Goal: Task Accomplishment & Management: Complete application form

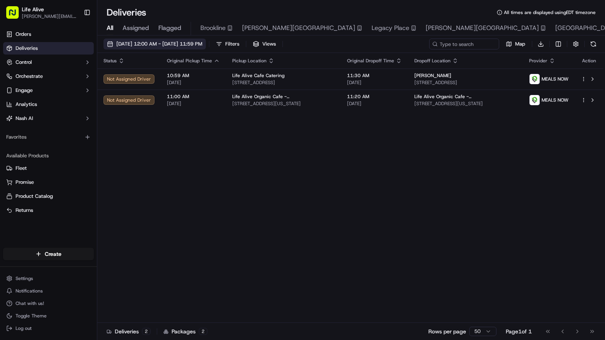
click at [202, 44] on span "09/18/2025 12:00 AM - 09/18/2025 11:59 PM" at bounding box center [159, 43] width 86 height 7
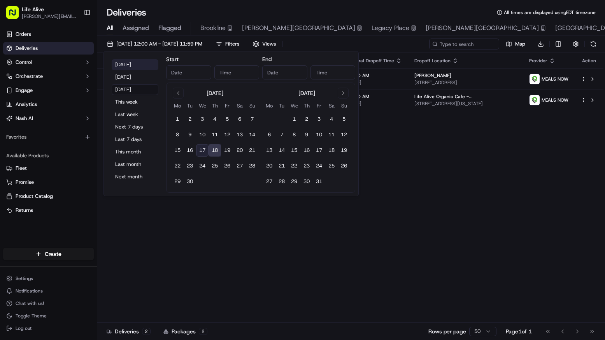
type input "Sep 18, 2025"
type input "12:00 AM"
type input "Sep 18, 2025"
type input "11:59 PM"
click at [138, 63] on button "Today" at bounding box center [135, 64] width 47 height 11
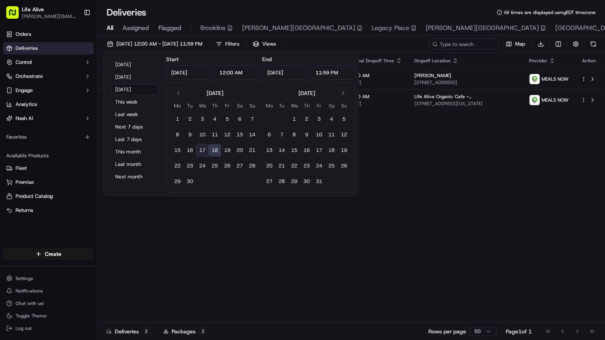
type input "Sep 17, 2025"
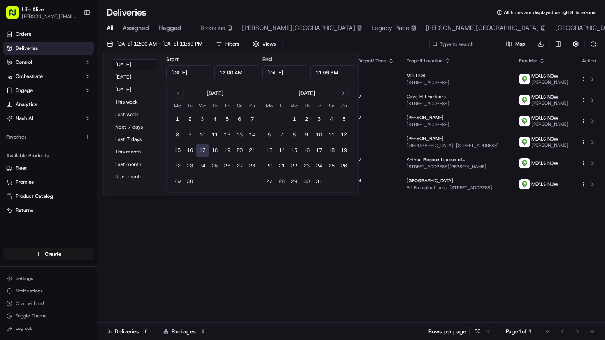
click at [265, 268] on div "Status Original Pickup Time Pickup Location Original Dropoff Time Dropoff Locat…" at bounding box center [350, 188] width 506 height 270
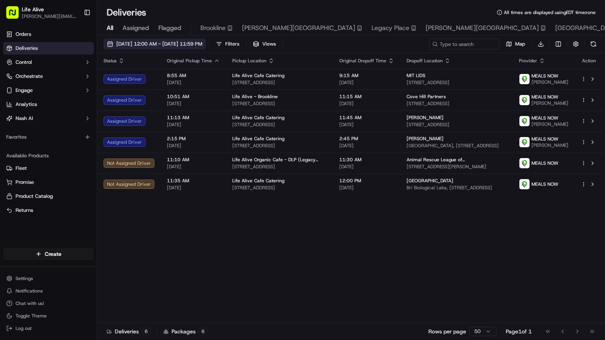
click at [184, 45] on span "[DATE] 12:00 AM - [DATE] 11:59 PM" at bounding box center [159, 43] width 86 height 7
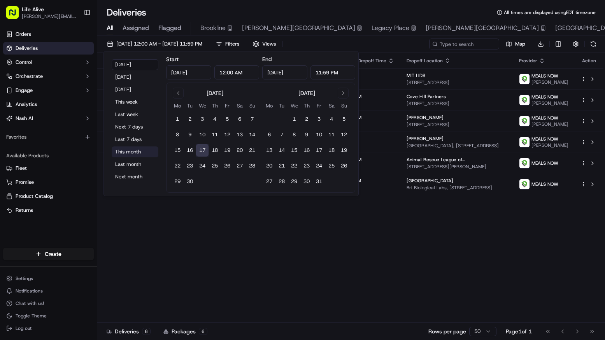
click at [131, 151] on button "This month" at bounding box center [135, 151] width 47 height 11
type input "Sep 1, 2025"
type input "Sep 30, 2025"
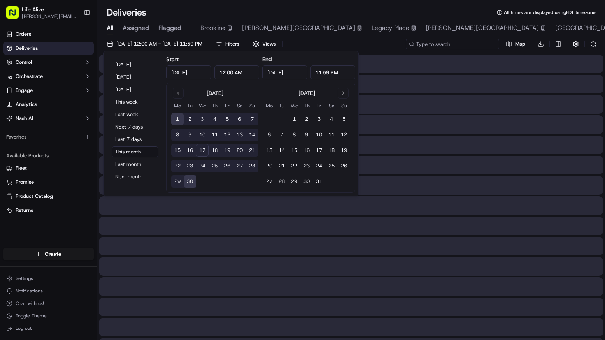
click at [442, 43] on input at bounding box center [452, 44] width 93 height 11
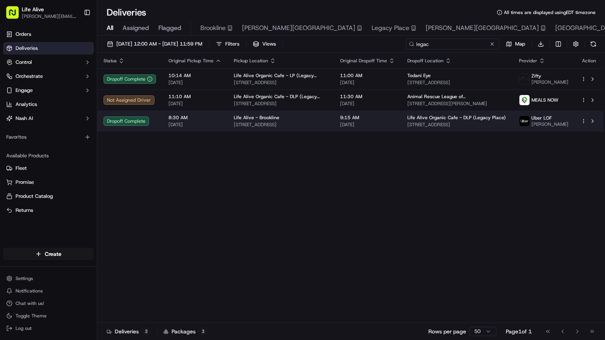
type input "legac"
click at [444, 120] on span "Life Alive Organic Cafe - DLP (Legacy Place)" at bounding box center [456, 117] width 98 height 6
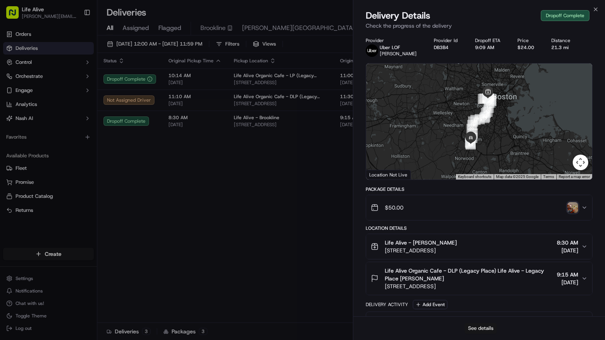
click at [488, 331] on button "See details" at bounding box center [480, 328] width 32 height 11
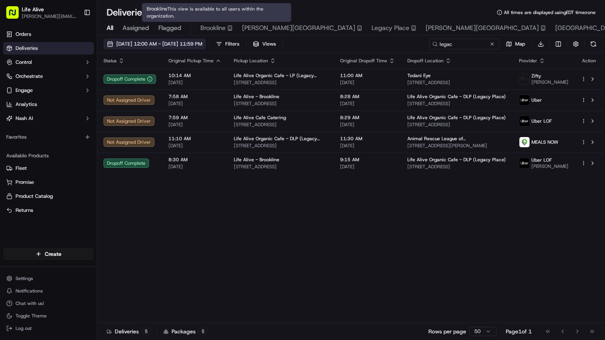
click at [202, 40] on span "09/01/2025 12:00 AM - 09/30/2025 11:59 PM" at bounding box center [159, 43] width 86 height 7
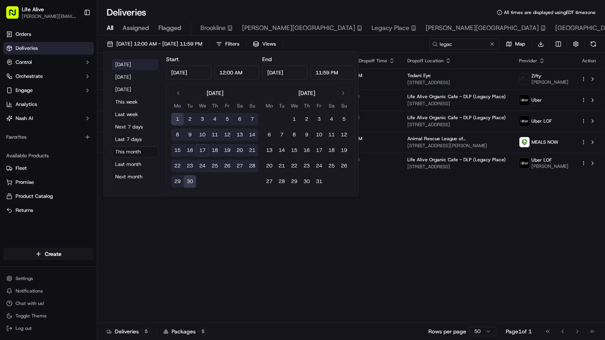
click at [142, 67] on button "Today" at bounding box center [135, 64] width 47 height 11
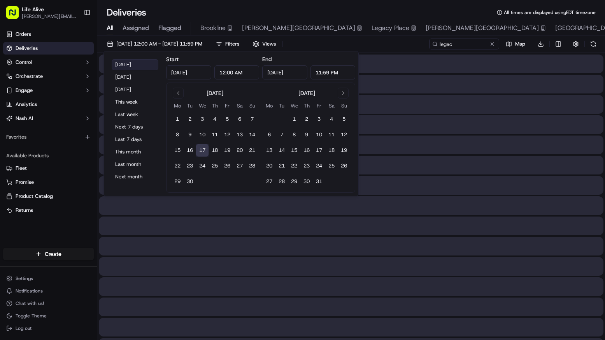
type input "Sep 17, 2025"
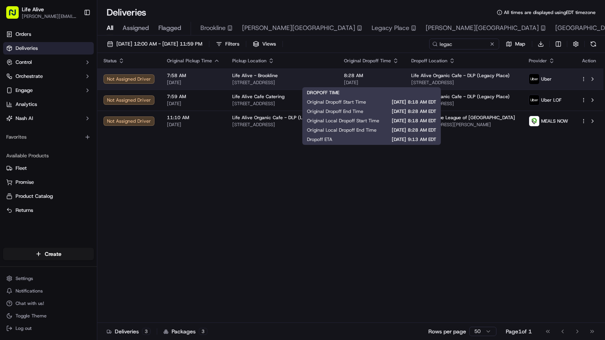
click at [373, 80] on span "[DATE]" at bounding box center [371, 82] width 55 height 6
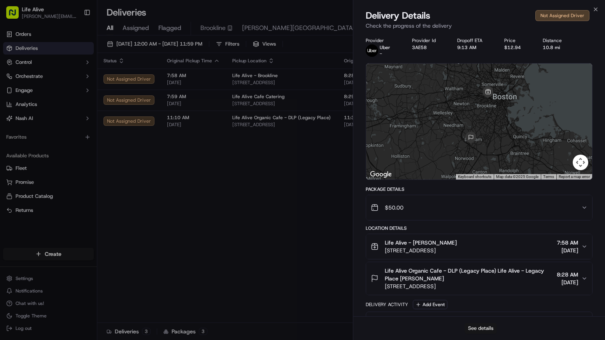
click at [489, 329] on button "See details" at bounding box center [480, 328] width 32 height 11
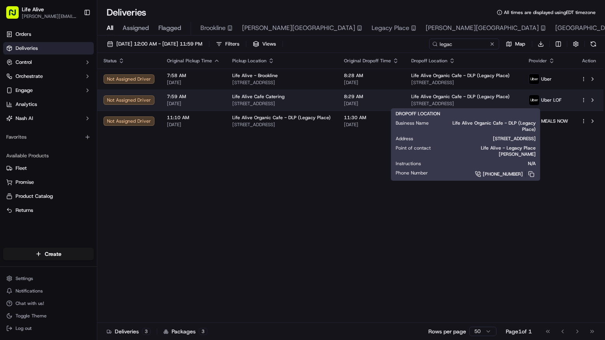
click at [466, 100] on div "Life Alive Organic Cafe - DLP (Legacy Place) [STREET_ADDRESS]" at bounding box center [463, 99] width 105 height 13
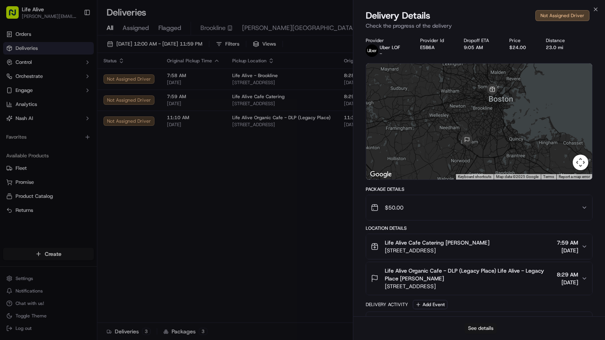
click at [485, 324] on button "See details" at bounding box center [480, 328] width 32 height 11
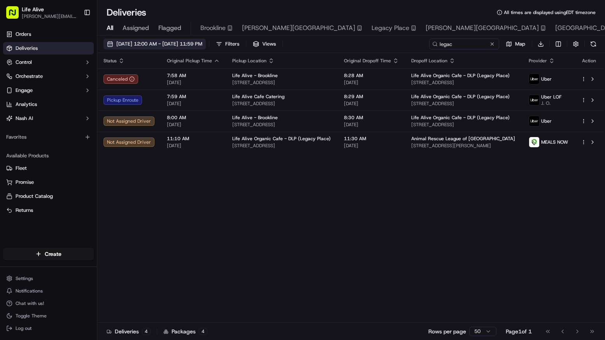
click at [190, 41] on span "[DATE] 12:00 AM - [DATE] 11:59 PM" at bounding box center [159, 43] width 86 height 7
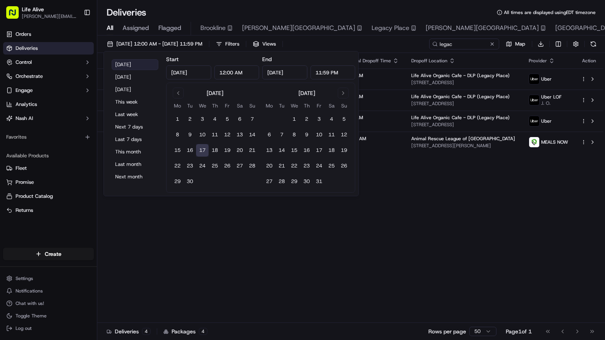
click at [124, 63] on button "Today" at bounding box center [135, 64] width 47 height 11
click at [501, 41] on div "legac Map Download" at bounding box center [514, 44] width 170 height 11
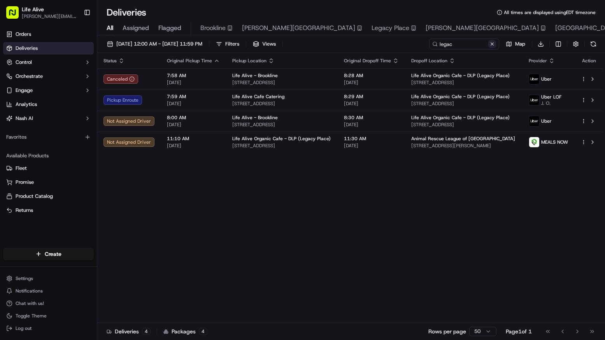
click at [495, 42] on button at bounding box center [492, 44] width 8 height 8
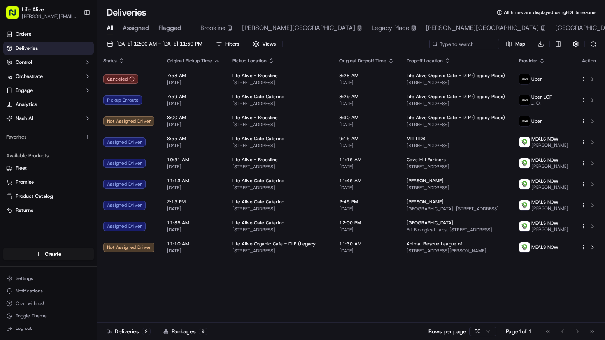
click at [352, 43] on div "09/17/2025 12:00 AM - 09/17/2025 11:59 PM Filters Views Map Download" at bounding box center [351, 46] width 508 height 14
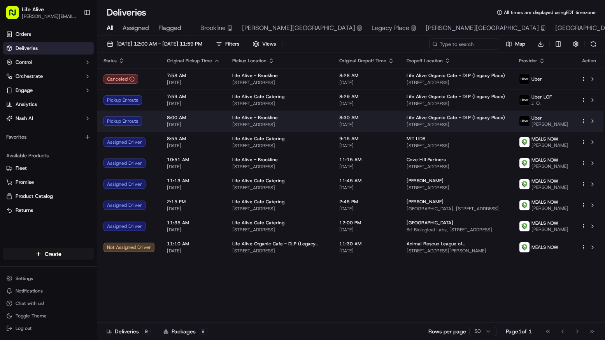
click at [444, 124] on span "[STREET_ADDRESS]" at bounding box center [457, 124] width 100 height 6
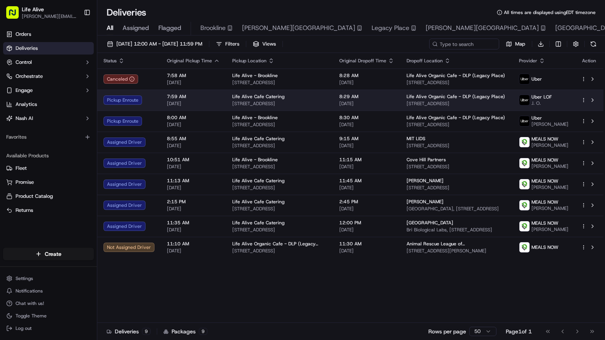
click at [470, 102] on span "[STREET_ADDRESS]" at bounding box center [457, 103] width 100 height 6
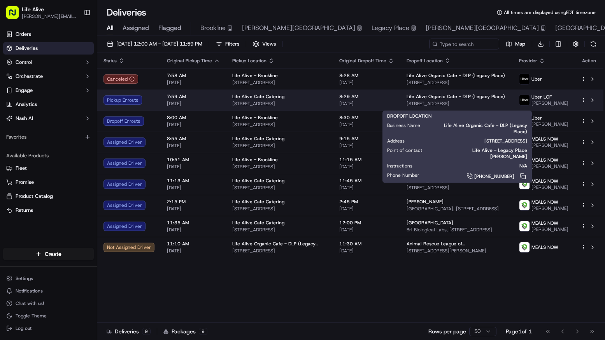
click at [457, 100] on span "Life Alive Organic Cafe - DLP (Legacy Place)" at bounding box center [456, 96] width 98 height 6
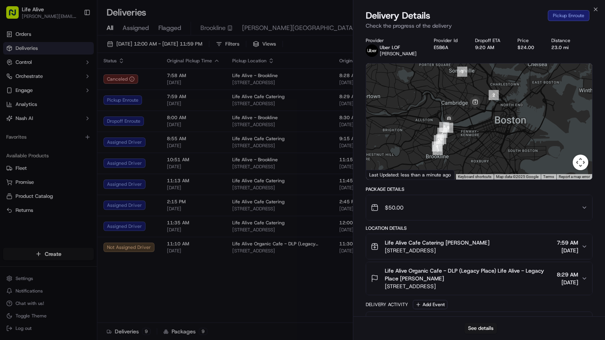
drag, startPoint x: 495, startPoint y: 108, endPoint x: 495, endPoint y: 156, distance: 48.2
click at [495, 156] on div at bounding box center [479, 121] width 226 height 116
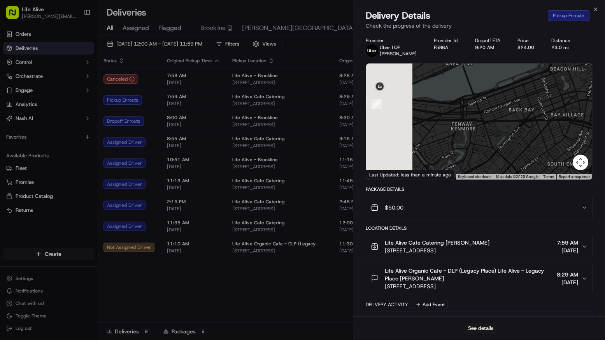
drag, startPoint x: 453, startPoint y: 91, endPoint x: 523, endPoint y: 166, distance: 102.4
click at [523, 166] on div at bounding box center [479, 121] width 226 height 116
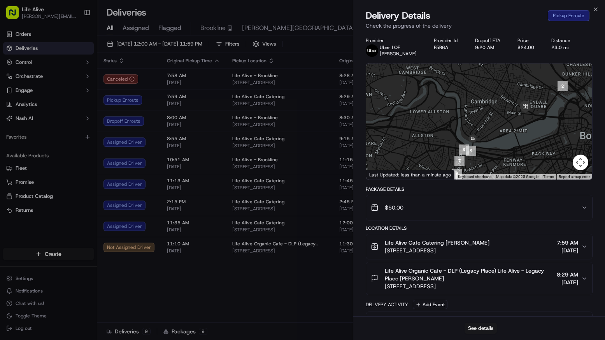
drag, startPoint x: 497, startPoint y: 141, endPoint x: 515, endPoint y: 154, distance: 22.8
click at [515, 154] on div at bounding box center [479, 121] width 226 height 116
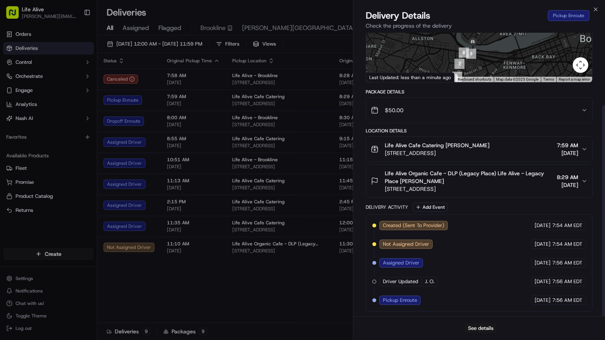
scroll to position [97, 0]
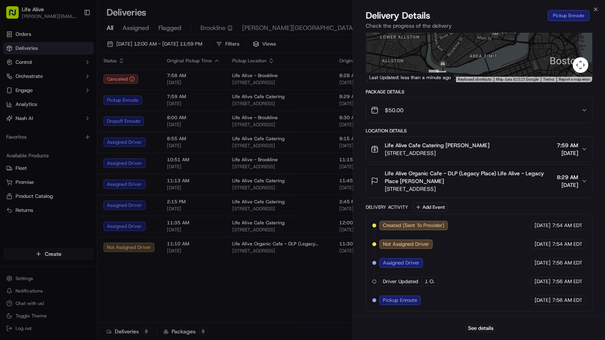
drag, startPoint x: 496, startPoint y: 51, endPoint x: 465, endPoint y: 73, distance: 37.9
click at [465, 73] on div at bounding box center [479, 24] width 226 height 116
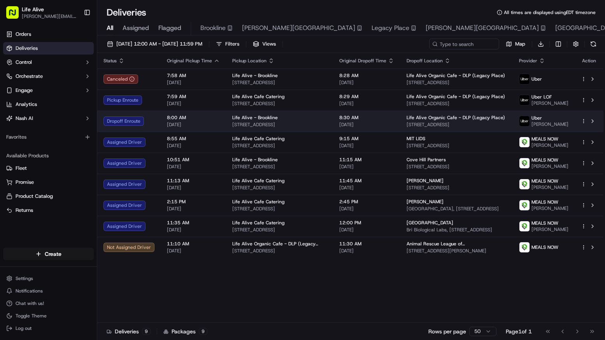
click at [400, 127] on td "Life Alive Organic Cafe - DLP (Legacy Place) [STREET_ADDRESS]" at bounding box center [456, 120] width 112 height 21
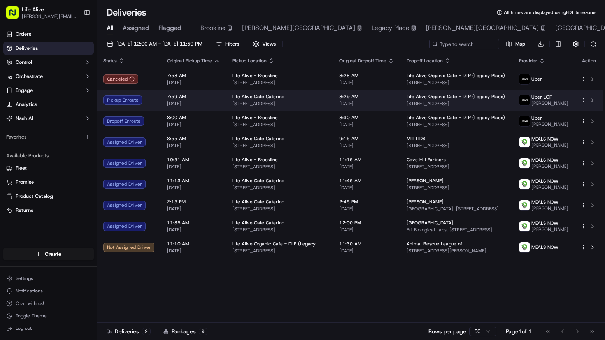
click at [418, 106] on span "[STREET_ADDRESS]" at bounding box center [457, 103] width 100 height 6
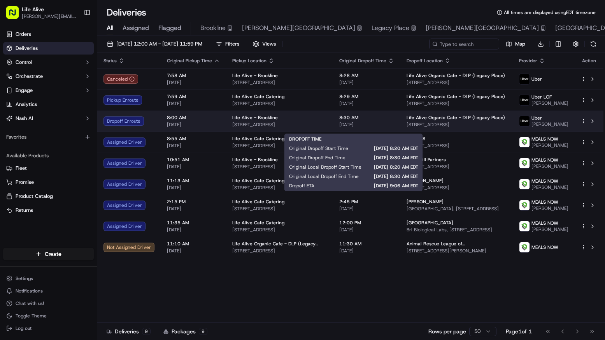
click at [368, 121] on span "8:30 AM" at bounding box center [366, 117] width 55 height 6
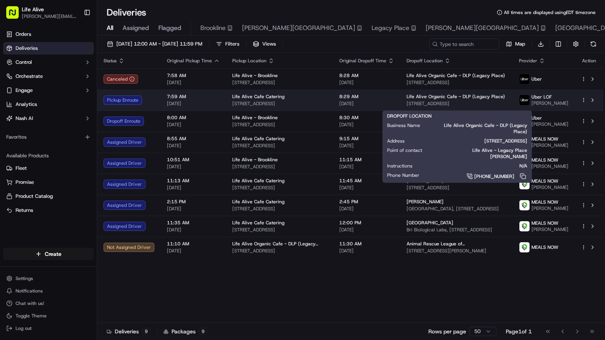
click at [412, 105] on span "[STREET_ADDRESS]" at bounding box center [457, 103] width 100 height 6
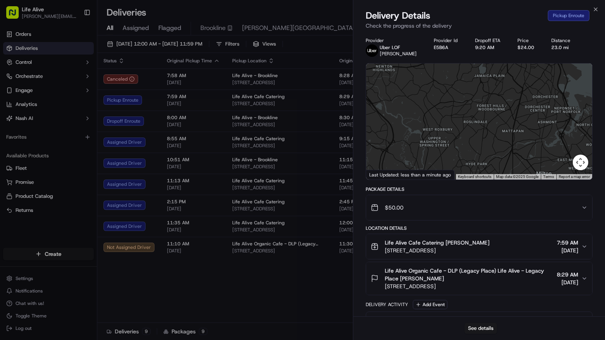
drag, startPoint x: 531, startPoint y: 120, endPoint x: 428, endPoint y: 82, distance: 110.1
click at [428, 82] on div at bounding box center [479, 121] width 226 height 116
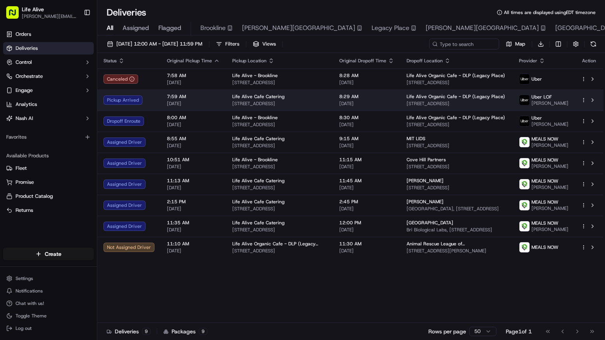
click at [371, 105] on span "[DATE]" at bounding box center [366, 103] width 55 height 6
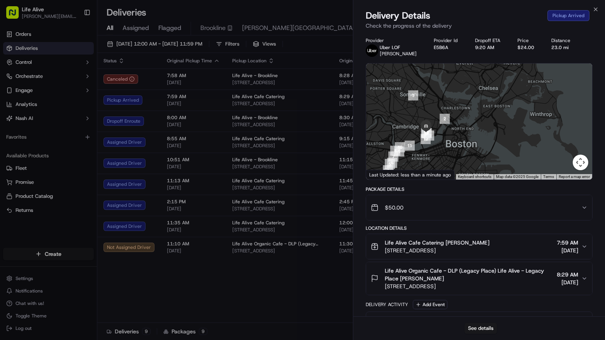
drag, startPoint x: 470, startPoint y: 109, endPoint x: 491, endPoint y: 101, distance: 23.1
click at [491, 101] on div at bounding box center [479, 121] width 226 height 116
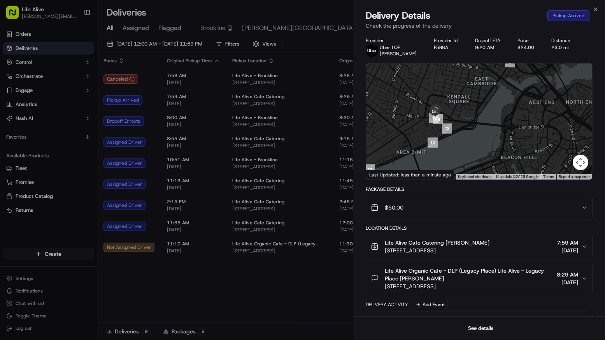
drag, startPoint x: 433, startPoint y: 124, endPoint x: 512, endPoint y: 99, distance: 83.3
click at [512, 99] on div at bounding box center [479, 121] width 226 height 116
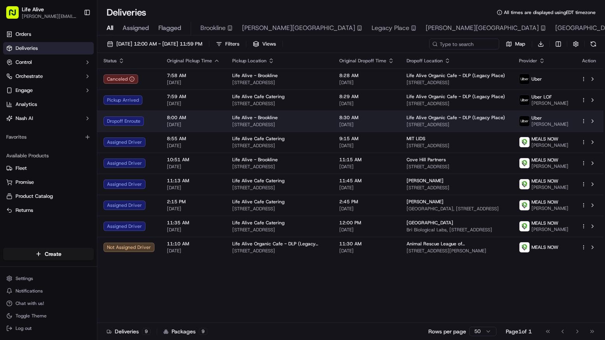
click at [361, 117] on td "8:30 AM [DATE]" at bounding box center [366, 120] width 67 height 21
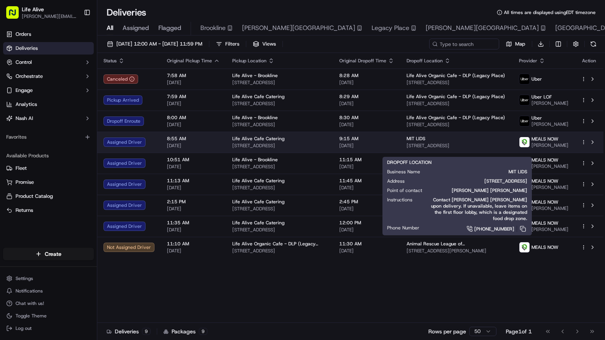
click at [459, 142] on div "MIT LIDS" at bounding box center [457, 138] width 100 height 6
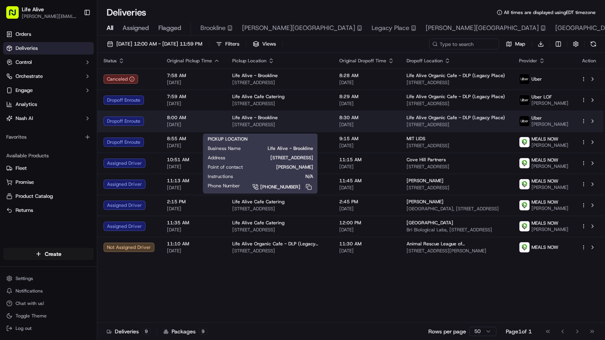
click at [289, 121] on div "Life Alive - Brookline" at bounding box center [279, 117] width 95 height 6
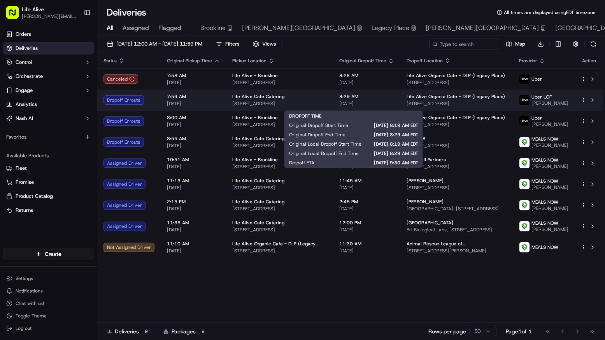
click at [378, 105] on span "[DATE]" at bounding box center [366, 103] width 55 height 6
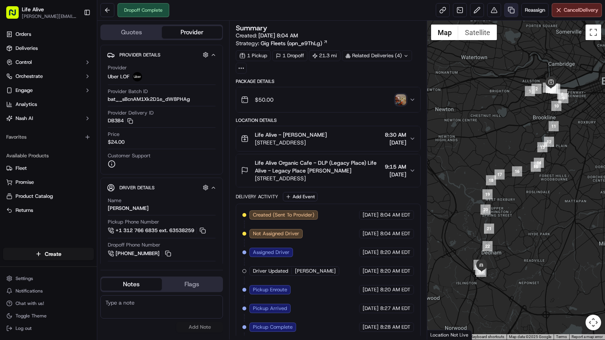
click at [508, 7] on link at bounding box center [511, 10] width 14 height 14
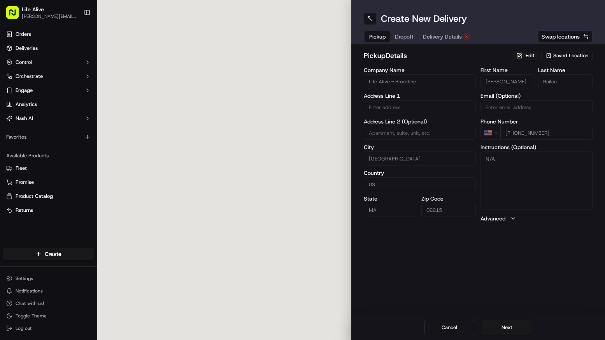
type input "888 Commonwealth Ave"
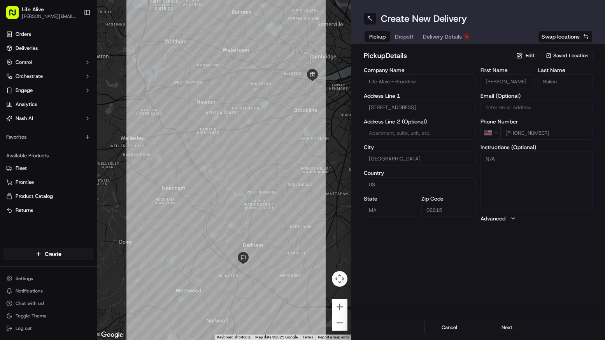
click at [509, 327] on button "Next" at bounding box center [507, 327] width 50 height 16
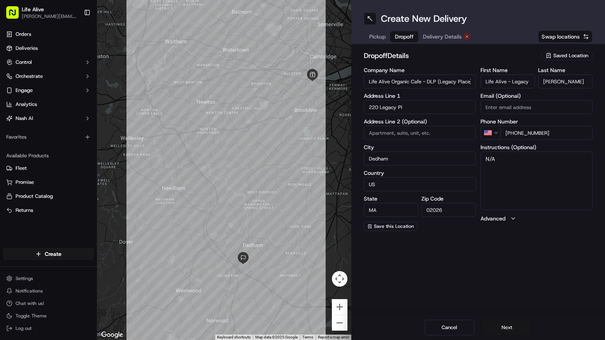
click at [509, 327] on button "Next" at bounding box center [507, 327] width 50 height 16
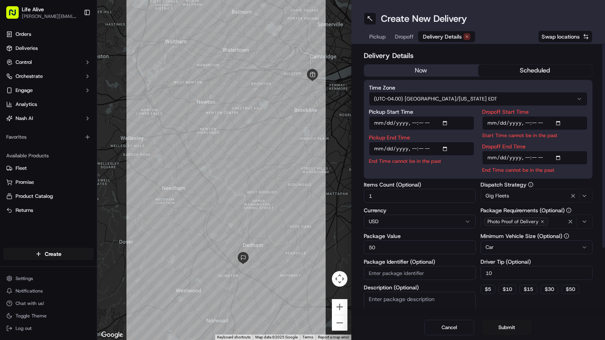
click at [436, 74] on button "now" at bounding box center [421, 71] width 114 height 12
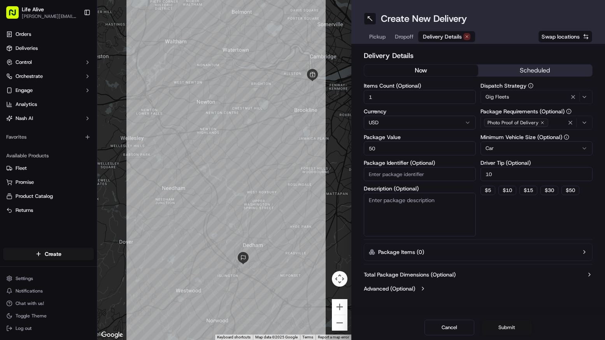
click at [513, 324] on button "Submit" at bounding box center [507, 327] width 50 height 16
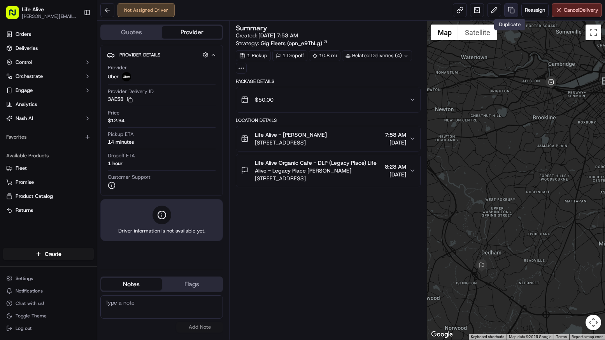
click at [512, 12] on link at bounding box center [511, 10] width 14 height 14
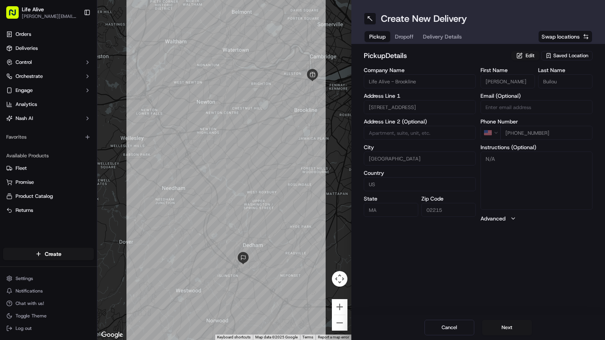
click at [564, 58] on span "Saved Location" at bounding box center [570, 55] width 35 height 7
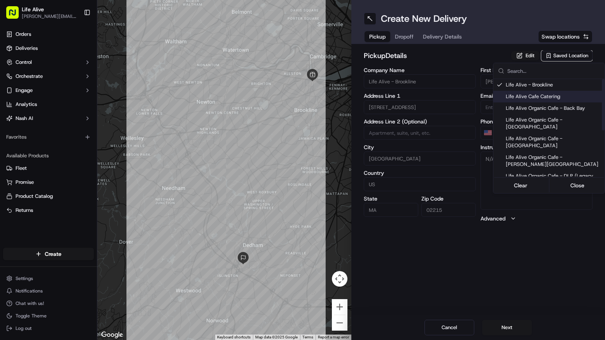
click at [528, 96] on span "Life Alive Cafe Catering" at bounding box center [554, 96] width 96 height 7
type input "Life Alive Cafe Catering"
type input "Cambridge"
type input "02142"
type input "Evan"
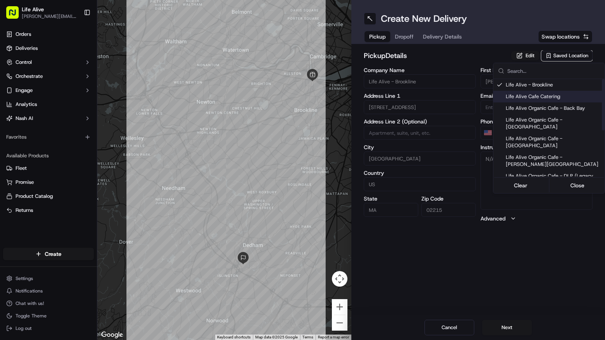
type input "White"
type input "+1 774 571 0032"
type input "415 Main St"
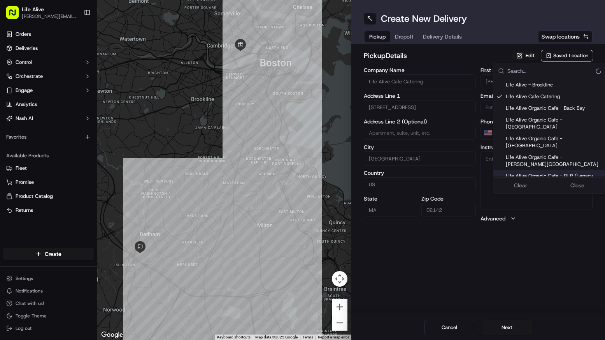
click at [512, 328] on html "Life Alive moise@lifealive.com Toggle Sidebar Orders Deliveries Control Orchest…" at bounding box center [302, 170] width 605 height 340
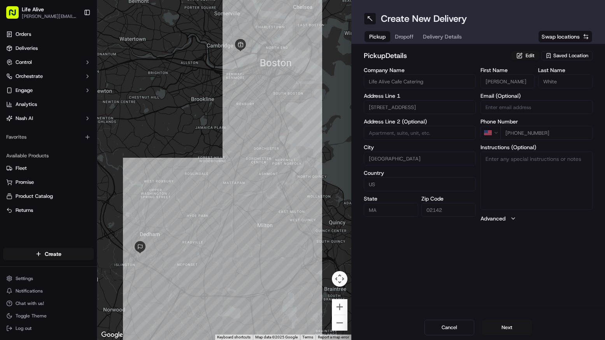
click at [512, 328] on button "Next" at bounding box center [507, 327] width 50 height 16
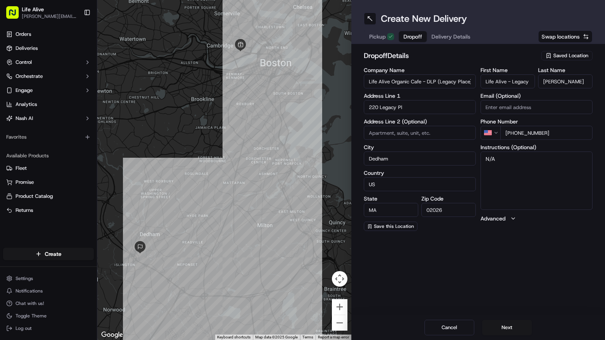
click at [569, 81] on input "Marcelo" at bounding box center [565, 81] width 54 height 14
type input "Maryanne"
drag, startPoint x: 556, startPoint y: 130, endPoint x: 514, endPoint y: 132, distance: 41.3
type input "[PHONE_NUMBER]"
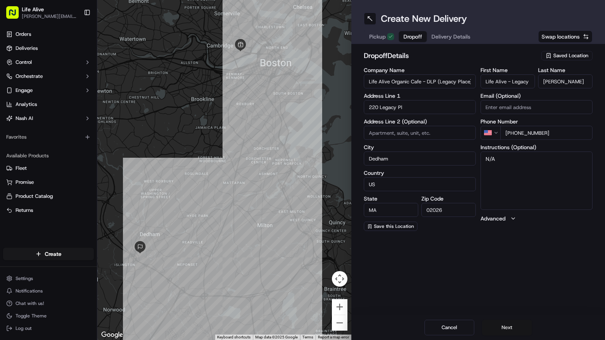
click at [508, 329] on button "Next" at bounding box center [507, 327] width 50 height 16
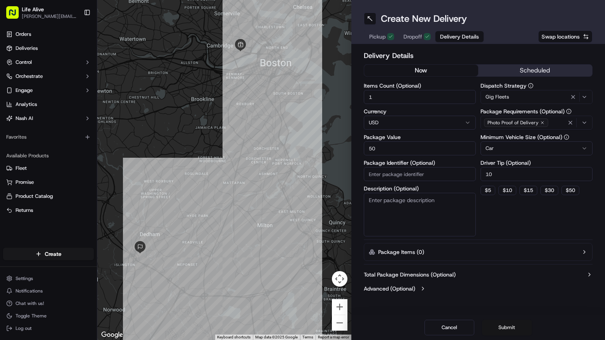
click at [514, 325] on button "Submit" at bounding box center [507, 327] width 50 height 16
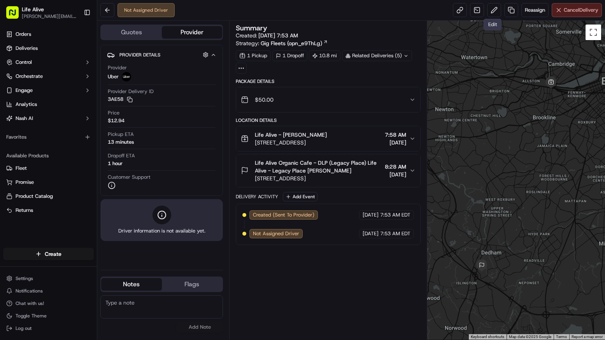
click at [566, 10] on span "Cancel Delivery" at bounding box center [581, 10] width 35 height 7
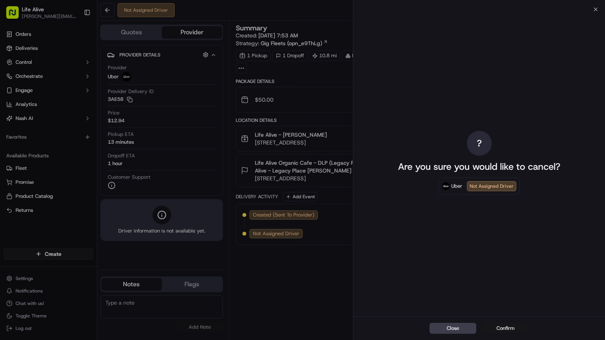
click at [496, 331] on button "Confirm" at bounding box center [505, 328] width 47 height 11
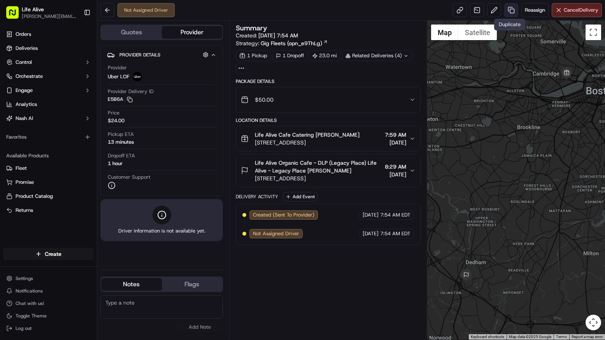
click at [510, 11] on link at bounding box center [511, 10] width 14 height 14
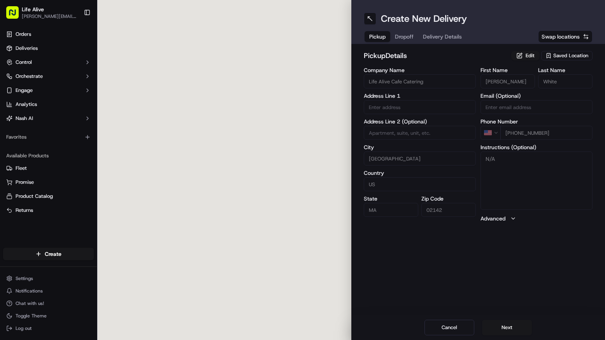
type input "[STREET_ADDRESS]"
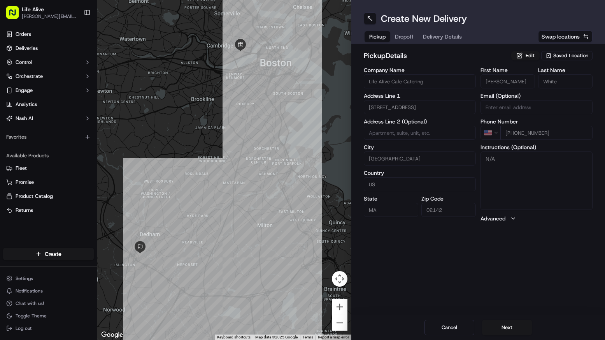
click at [563, 53] on span "Saved Location" at bounding box center [570, 55] width 35 height 7
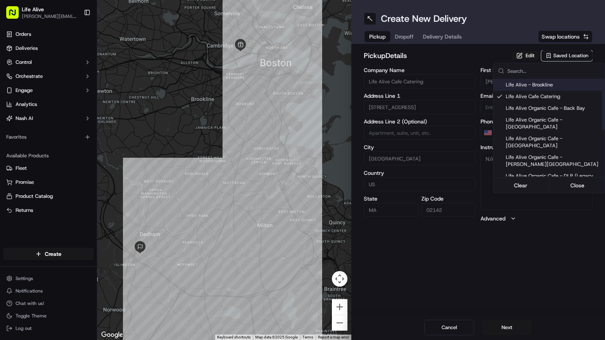
click at [555, 83] on span "Life Alive - Brookline" at bounding box center [554, 84] width 96 height 7
type input "Life Alive - Brookline"
type input "[GEOGRAPHIC_DATA]"
type input "02215"
type input "[PERSON_NAME]"
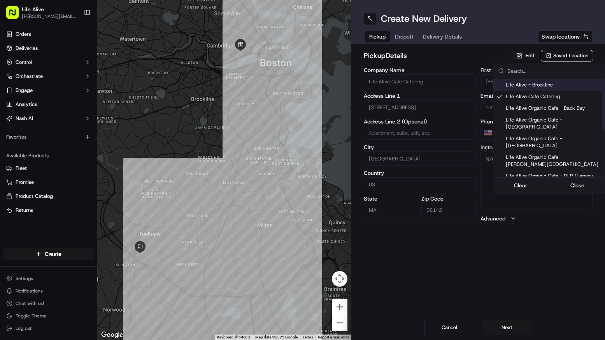
type input "Builou"
type input "[PHONE_NUMBER]"
type input "888 Commonwealth Ave"
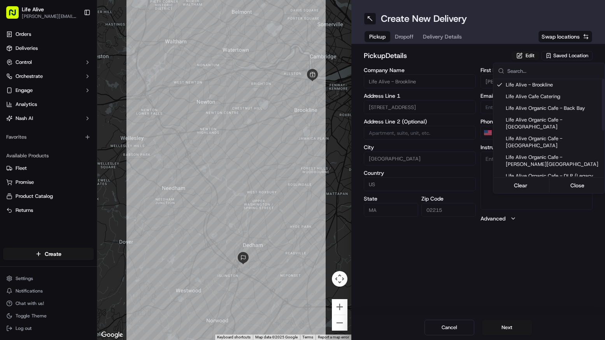
click at [501, 267] on html "Life Alive moise@lifealive.com Toggle Sidebar Orders Deliveries Control Orchest…" at bounding box center [302, 170] width 605 height 340
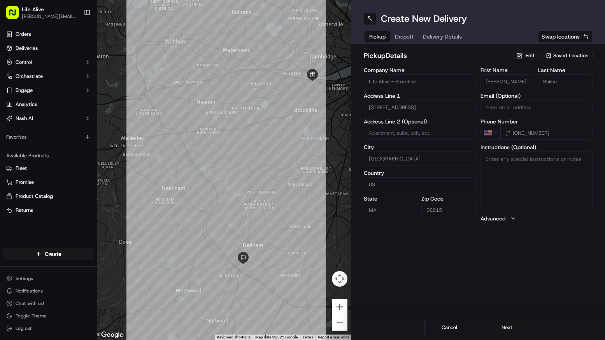
click at [503, 332] on button "Next" at bounding box center [507, 327] width 50 height 16
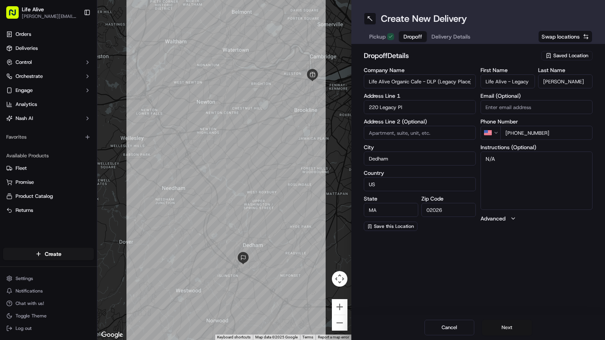
click at [503, 332] on button "Next" at bounding box center [507, 327] width 50 height 16
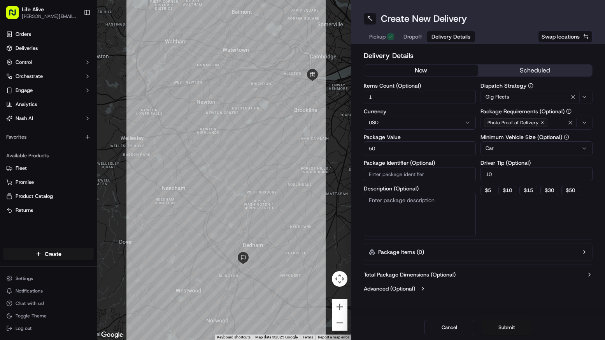
click at [500, 328] on button "Submit" at bounding box center [507, 327] width 50 height 16
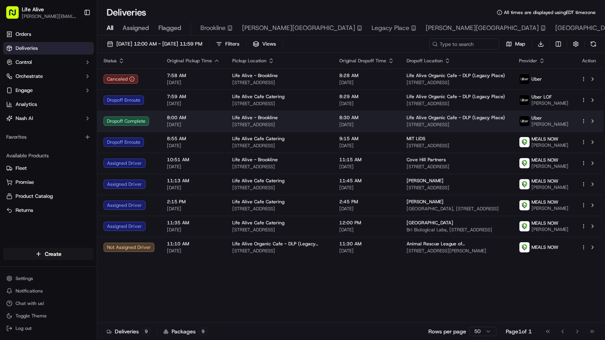
click at [278, 126] on span "[STREET_ADDRESS]" at bounding box center [279, 124] width 95 height 6
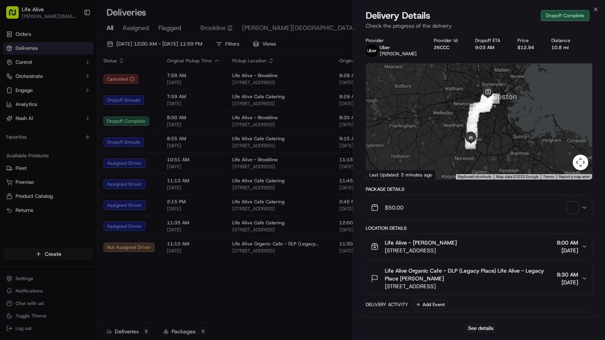
click at [574, 208] on span "button" at bounding box center [572, 207] width 11 height 11
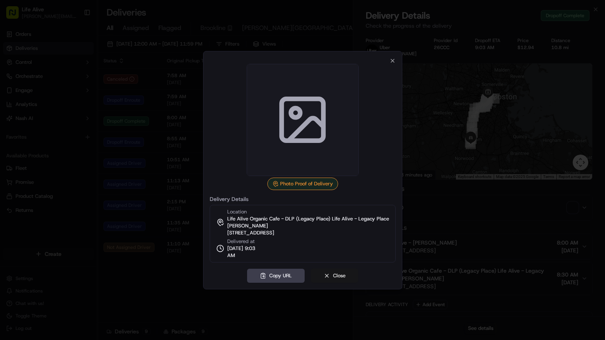
click at [331, 275] on button "Close" at bounding box center [334, 275] width 47 height 14
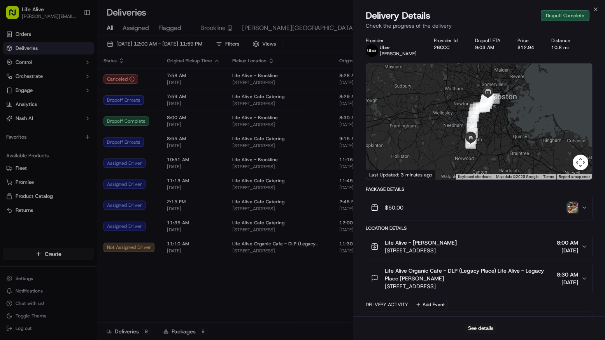
click at [573, 205] on img "button" at bounding box center [572, 207] width 11 height 11
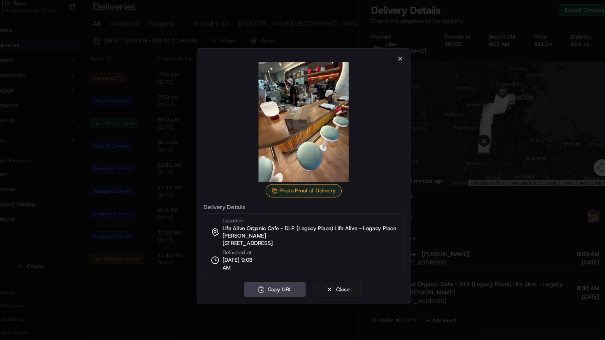
click at [389, 58] on icon "button" at bounding box center [392, 61] width 6 height 6
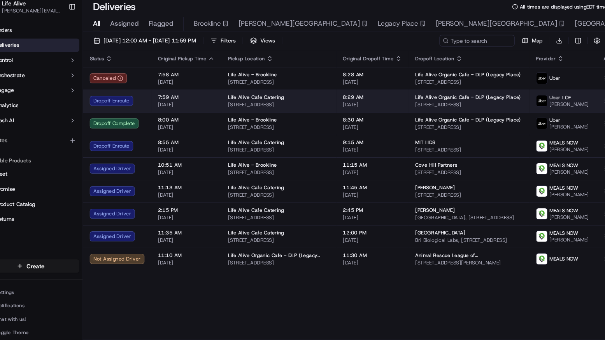
click at [442, 89] on td "Life Alive Organic Cafe - DLP (Legacy Place) [STREET_ADDRESS]" at bounding box center [456, 99] width 112 height 21
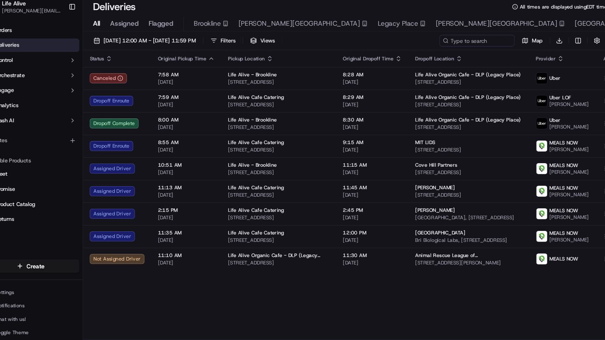
click at [323, 279] on div "Status Original Pickup Time Pickup Location Original Dropoff Time Dropoff Locat…" at bounding box center [350, 188] width 506 height 270
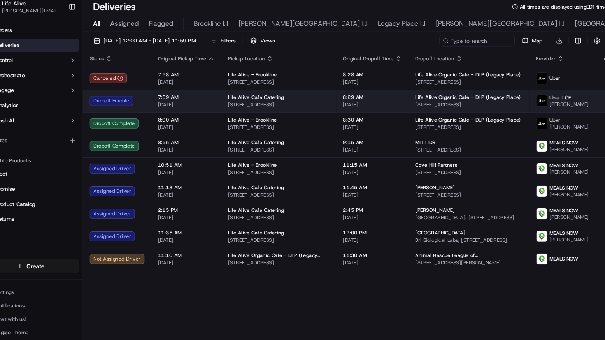
click at [339, 100] on span "[DATE]" at bounding box center [366, 103] width 55 height 6
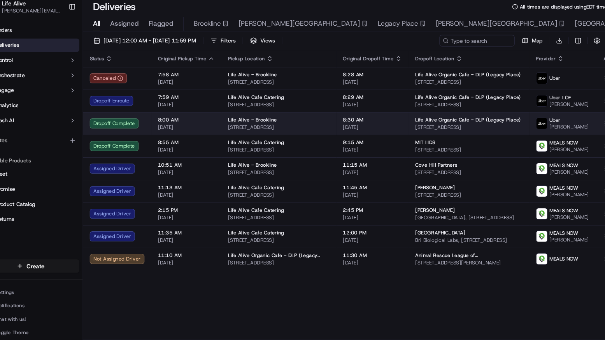
click at [339, 121] on span "[DATE]" at bounding box center [366, 124] width 55 height 6
